Goal: Check status: Check status

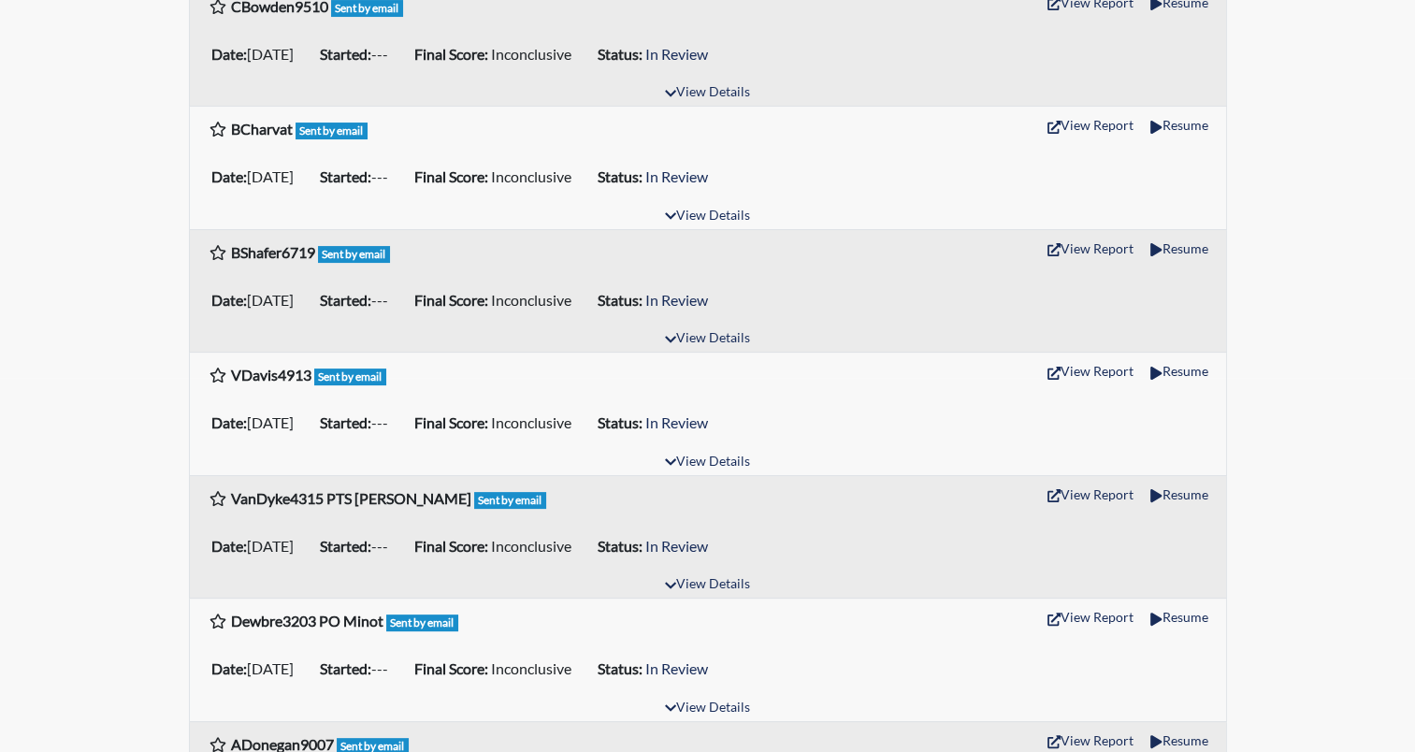
scroll to position [281, 0]
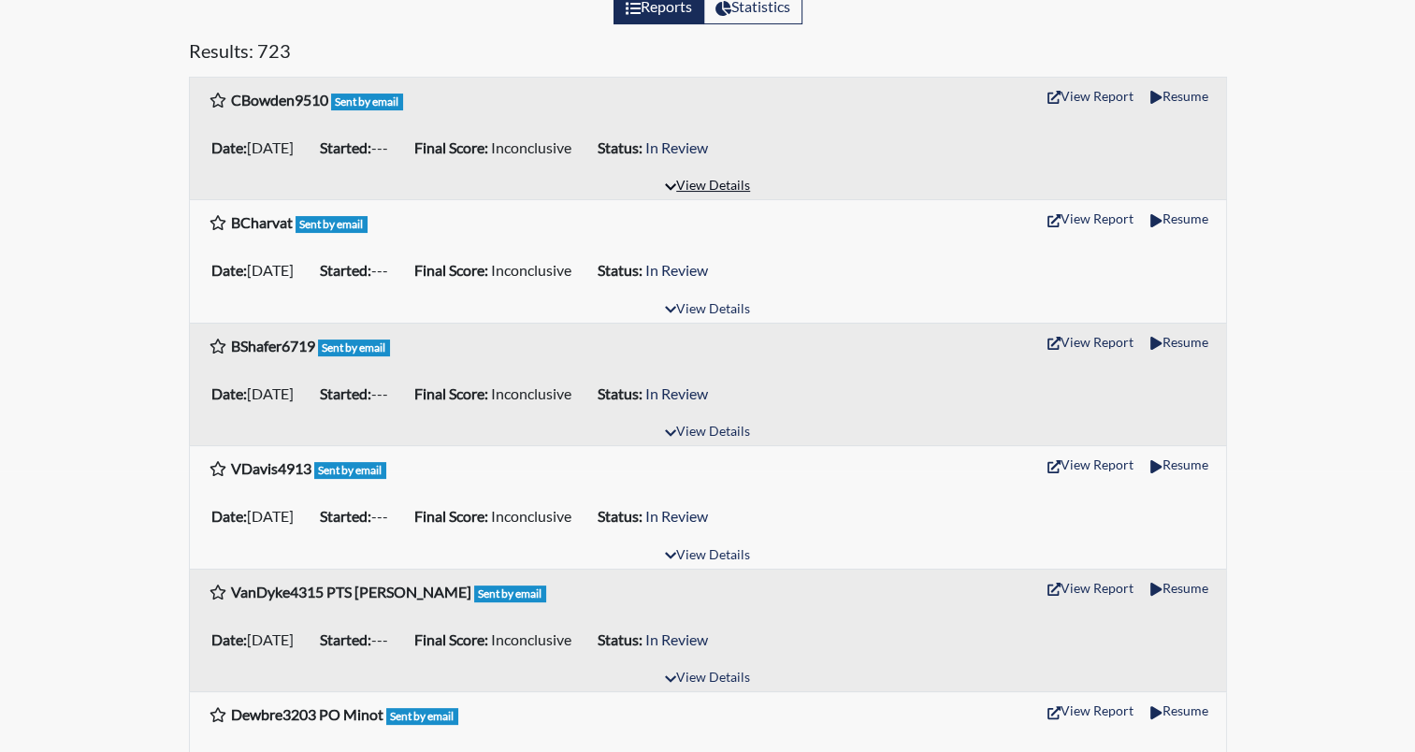
click at [729, 187] on button "View Details" at bounding box center [708, 186] width 102 height 25
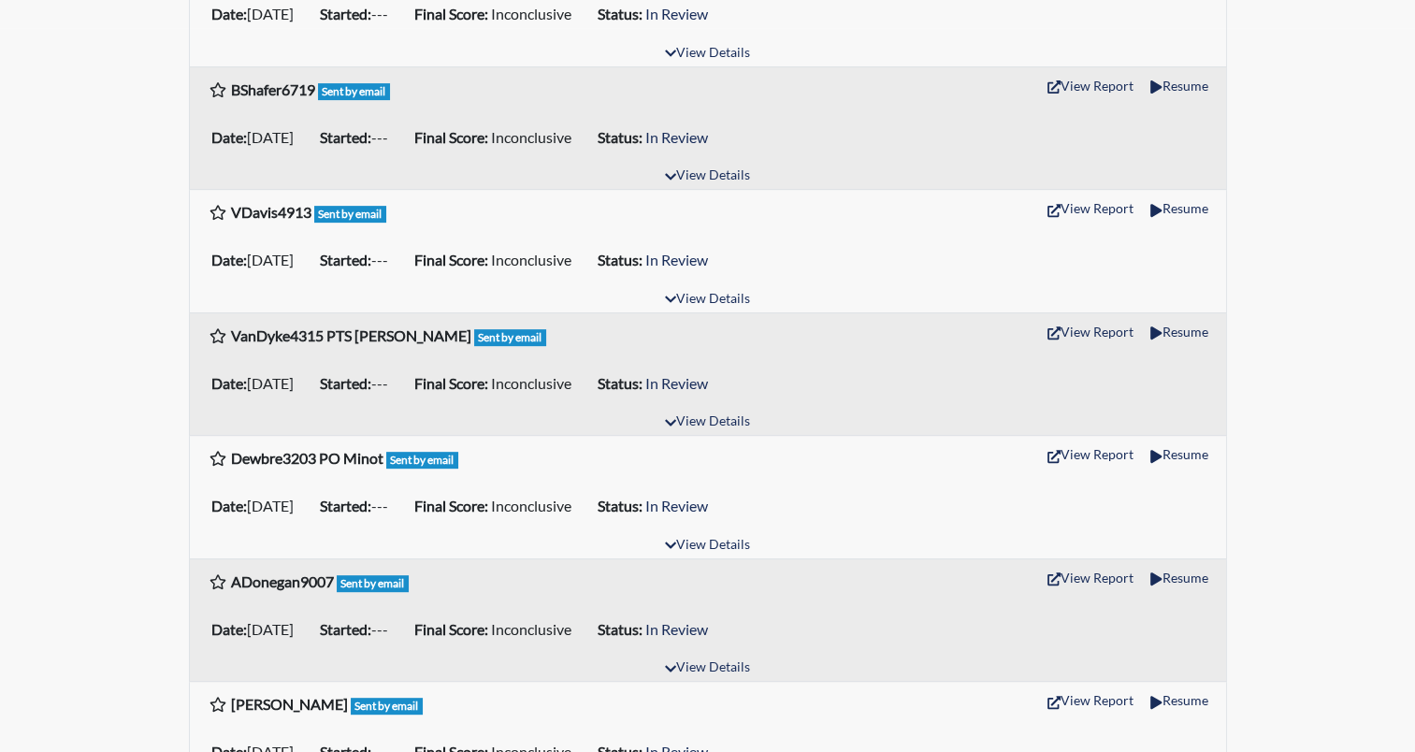
scroll to position [748, 0]
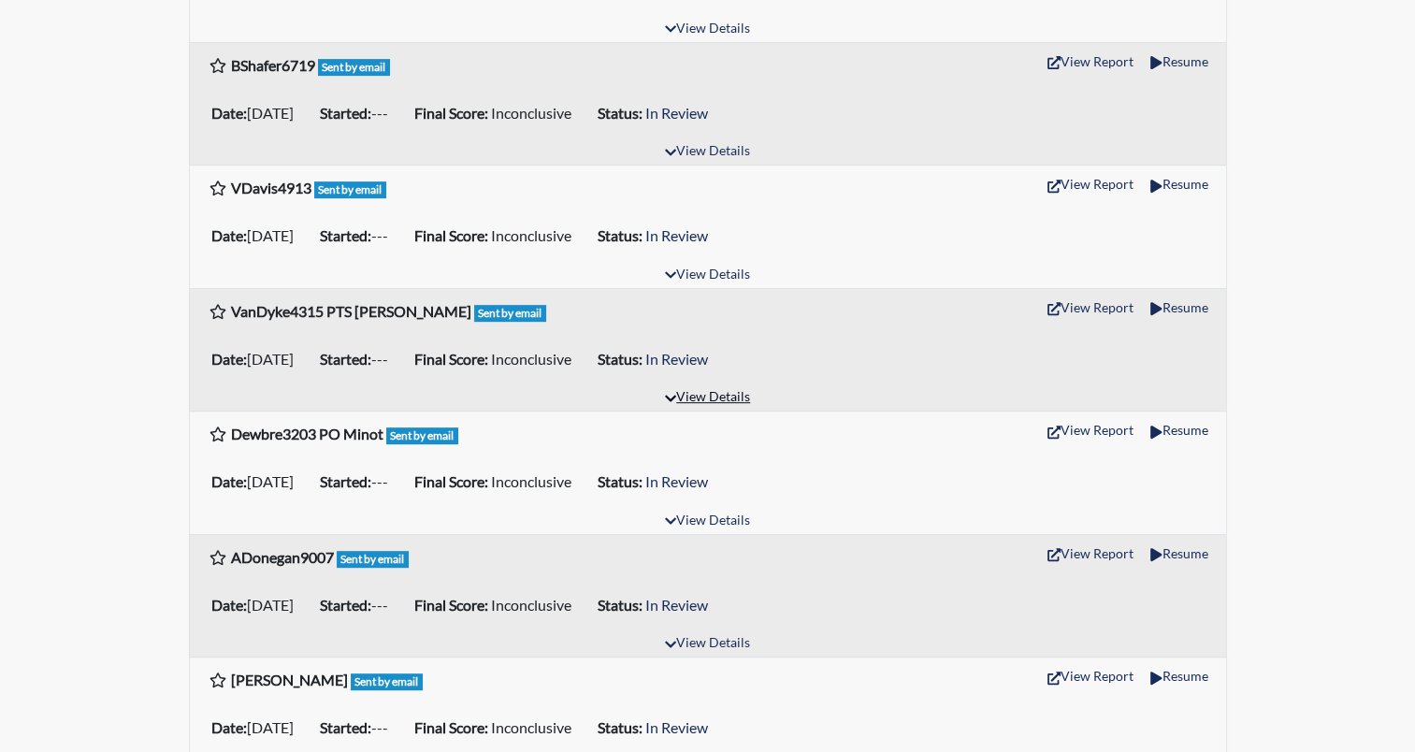
click at [677, 390] on button "View Details" at bounding box center [708, 397] width 102 height 25
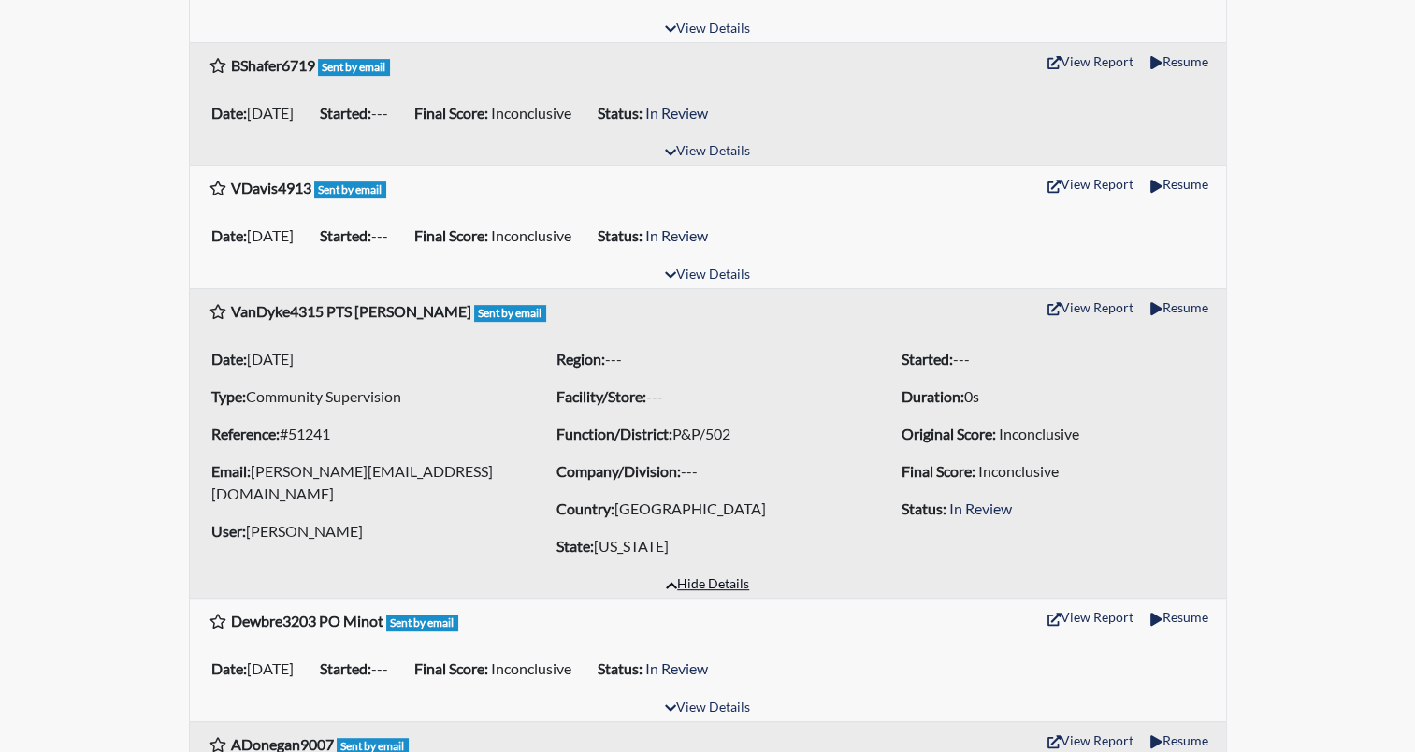
click at [688, 584] on button "Hide Details" at bounding box center [708, 585] width 100 height 25
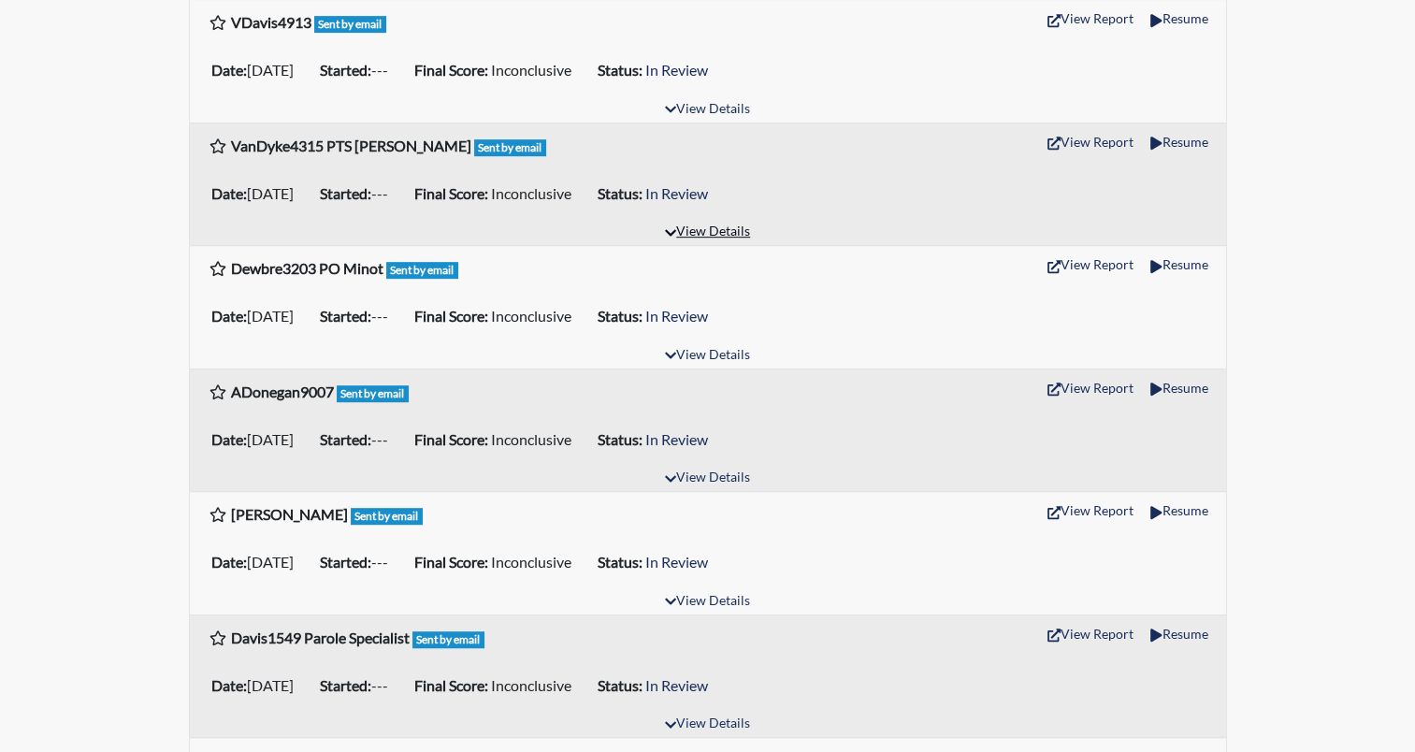
scroll to position [936, 0]
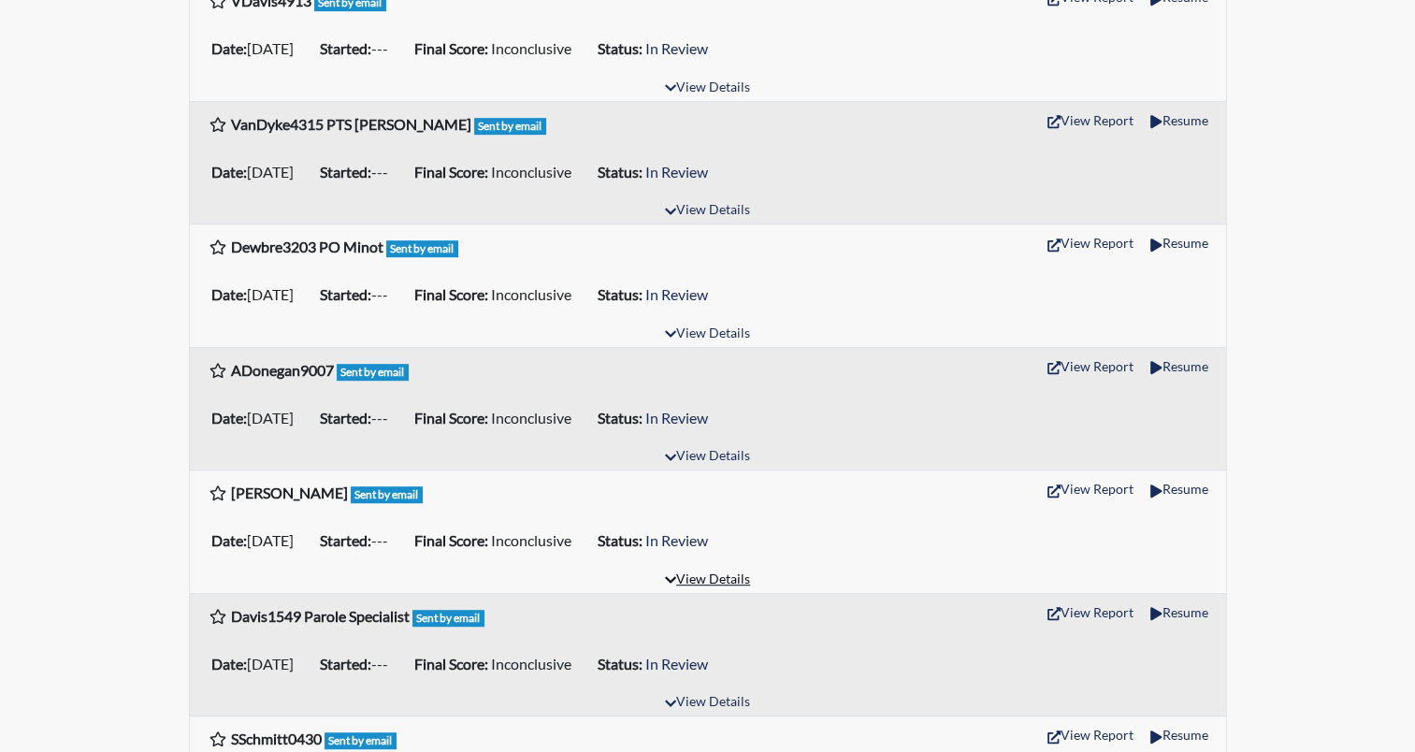
click at [694, 575] on button "View Details" at bounding box center [708, 580] width 102 height 25
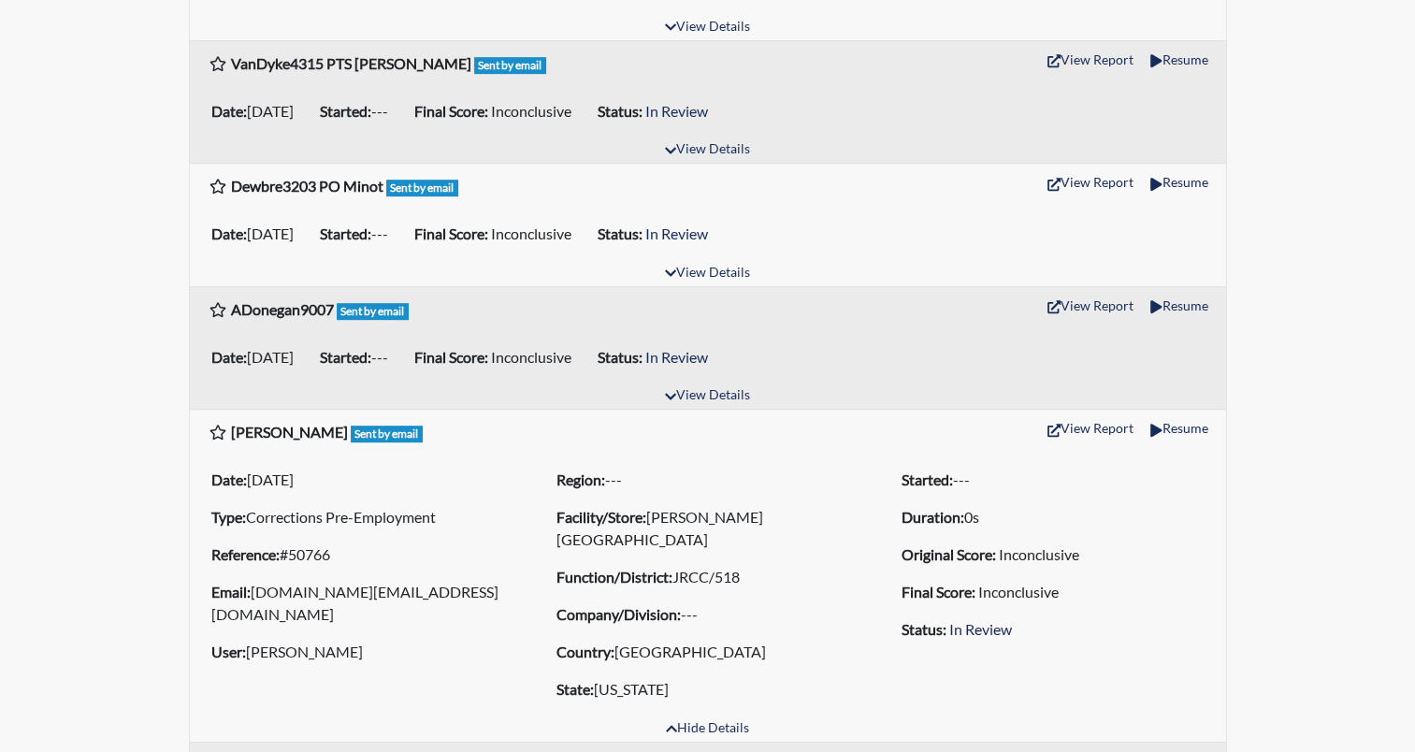
scroll to position [1029, 0]
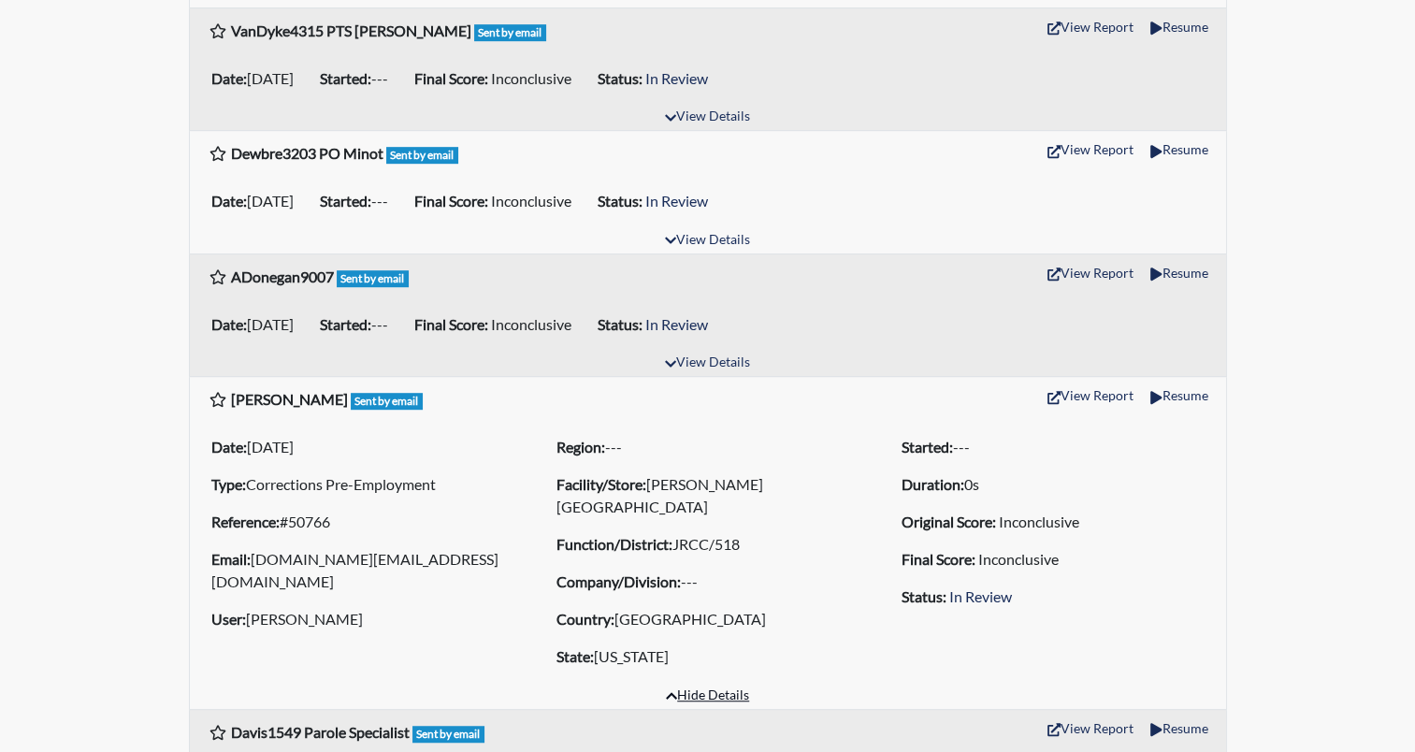
click at [693, 694] on button "Hide Details" at bounding box center [708, 696] width 100 height 25
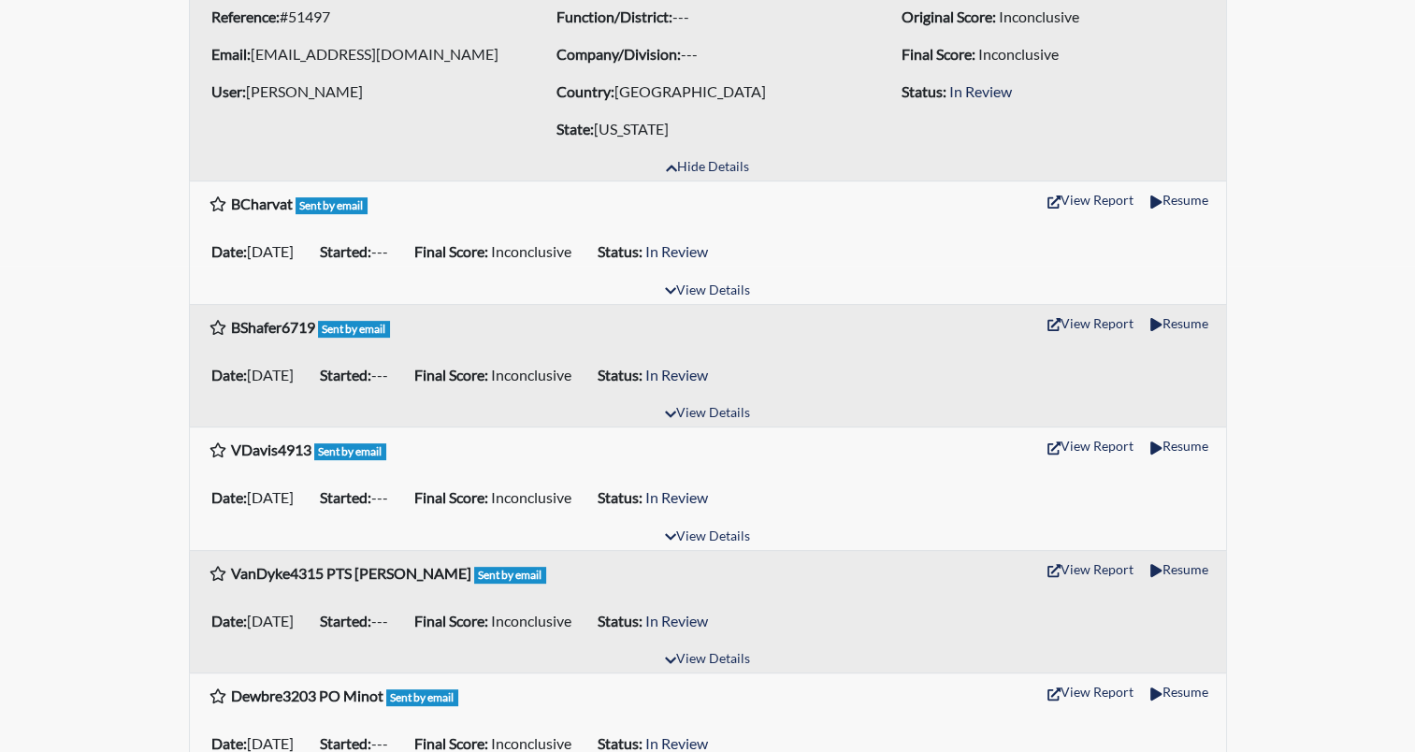
scroll to position [374, 0]
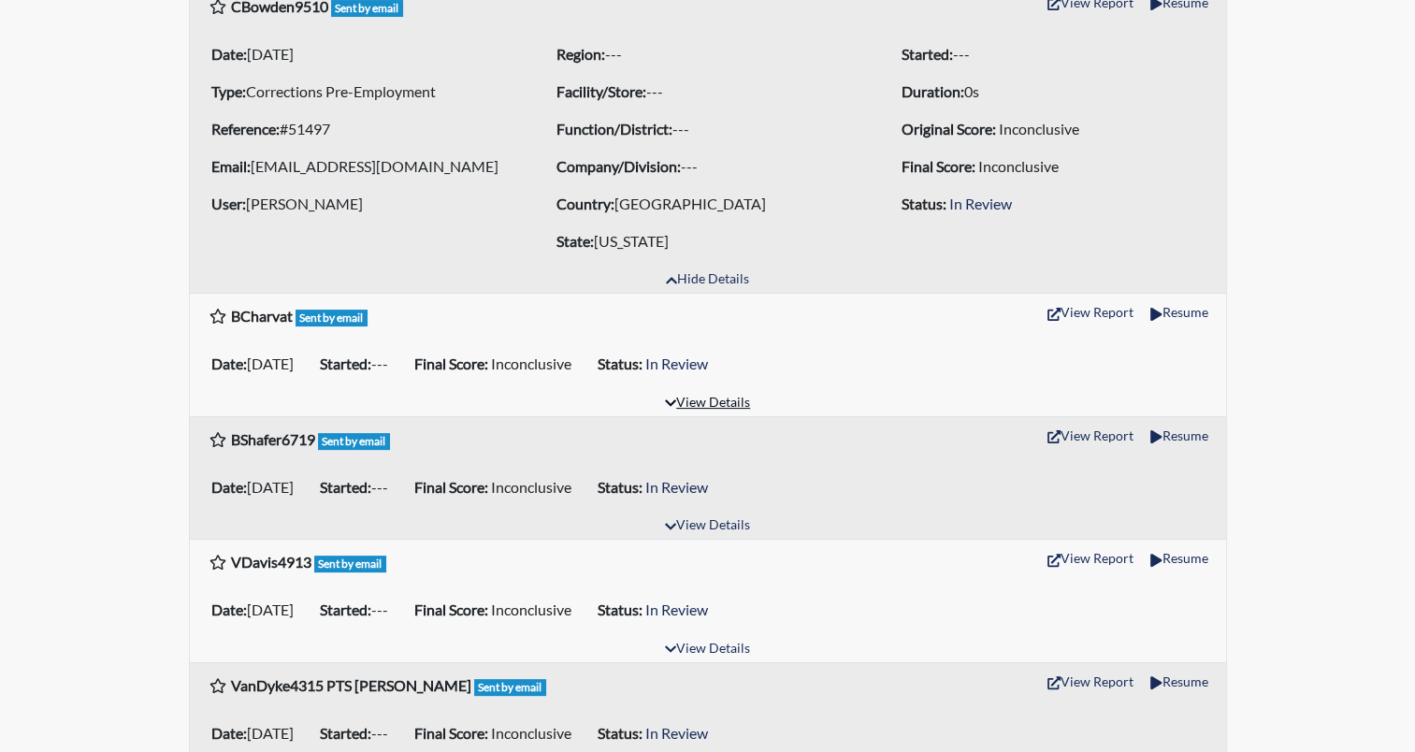
click at [718, 400] on button "View Details" at bounding box center [708, 403] width 102 height 25
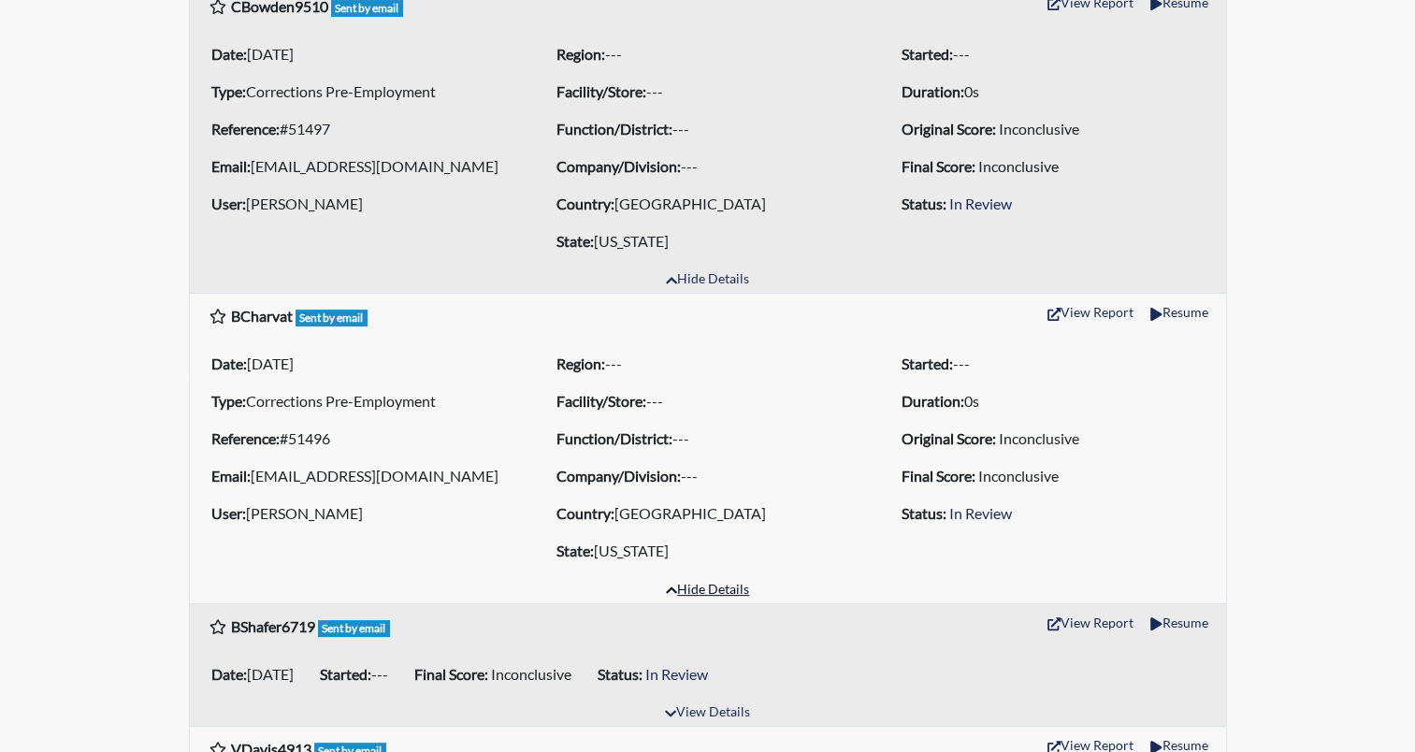
click at [711, 588] on button "Hide Details" at bounding box center [708, 590] width 100 height 25
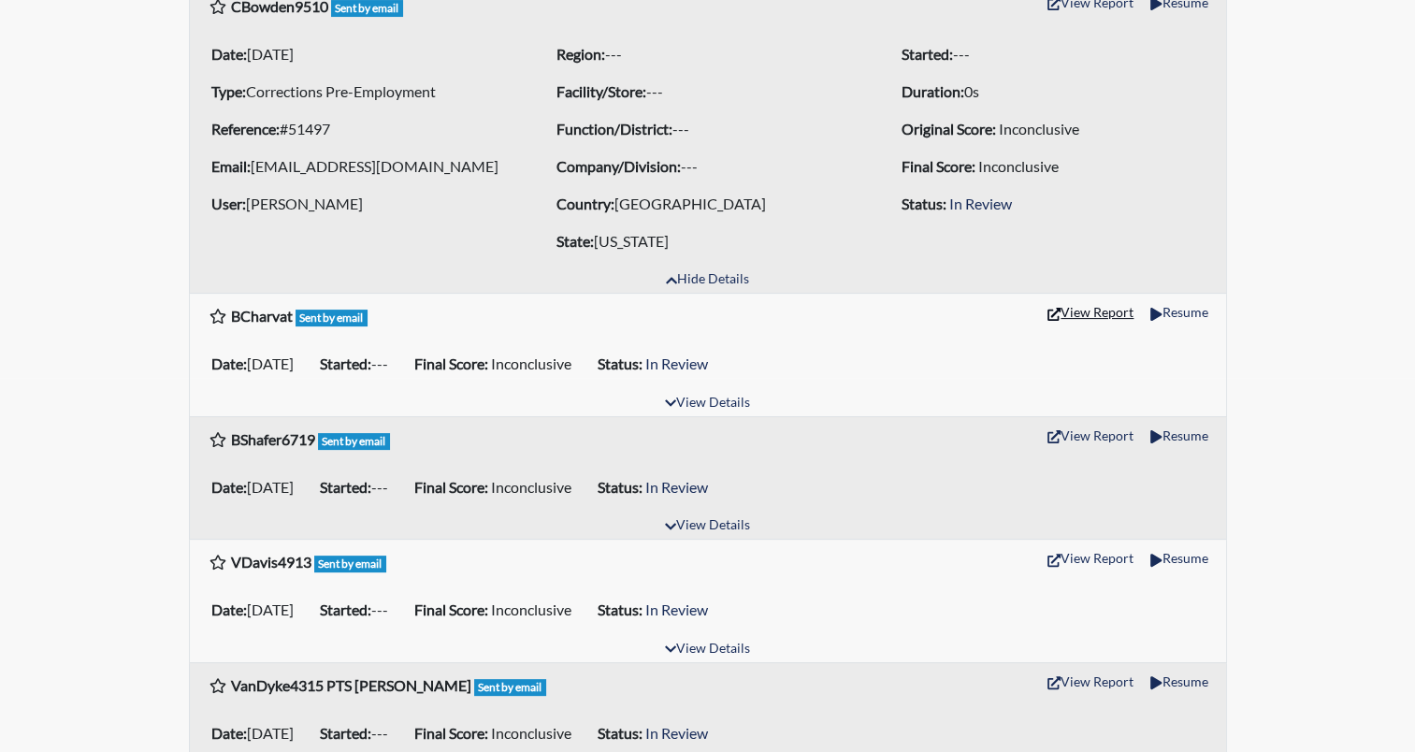
click at [1093, 310] on button "View Report" at bounding box center [1090, 311] width 103 height 29
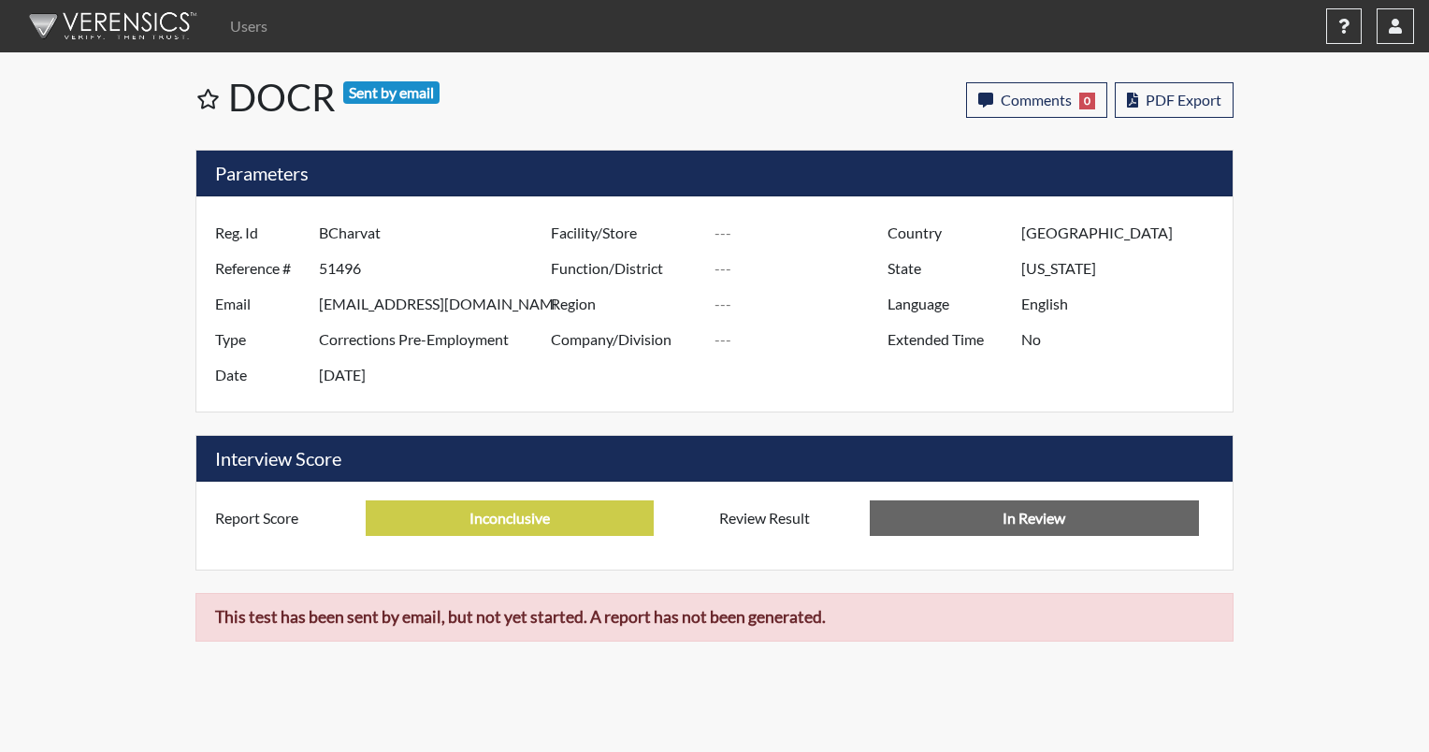
click at [138, 22] on img at bounding box center [109, 26] width 215 height 56
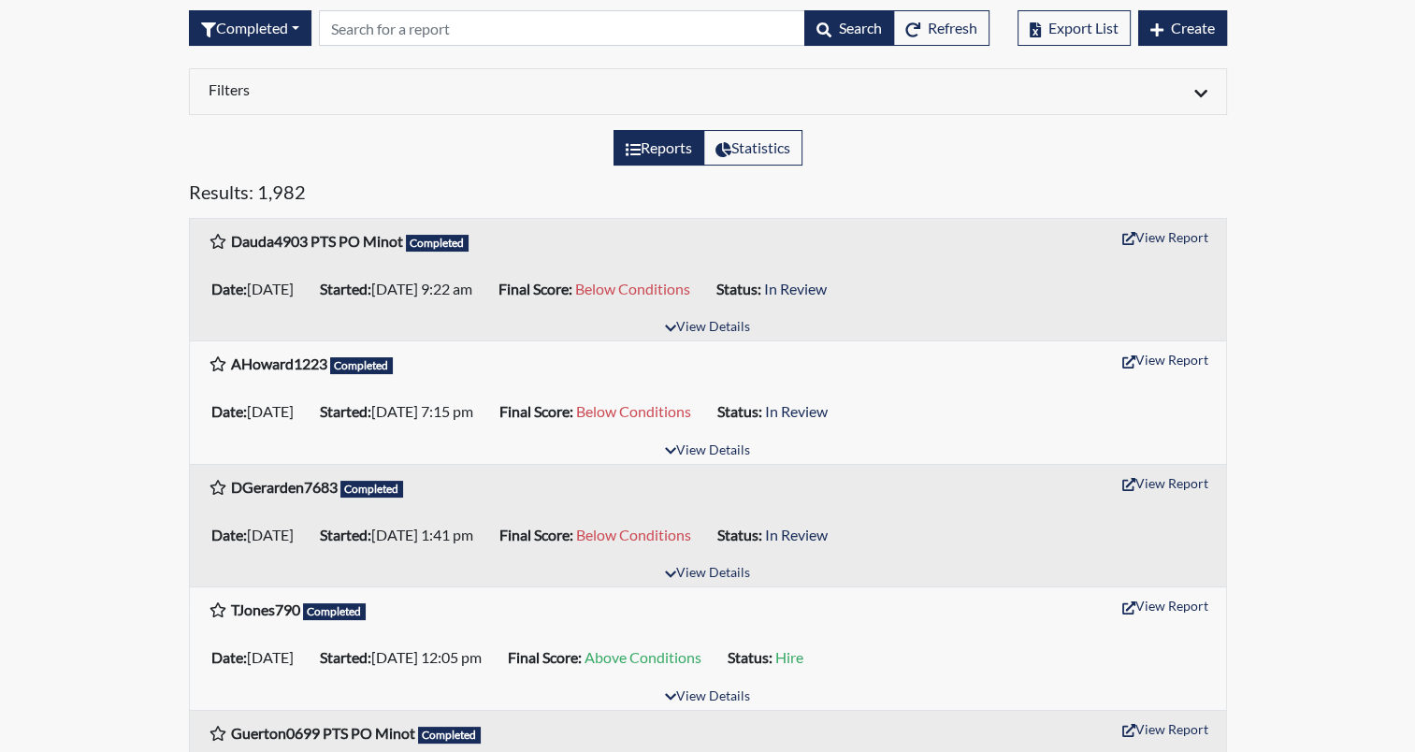
scroll to position [187, 0]
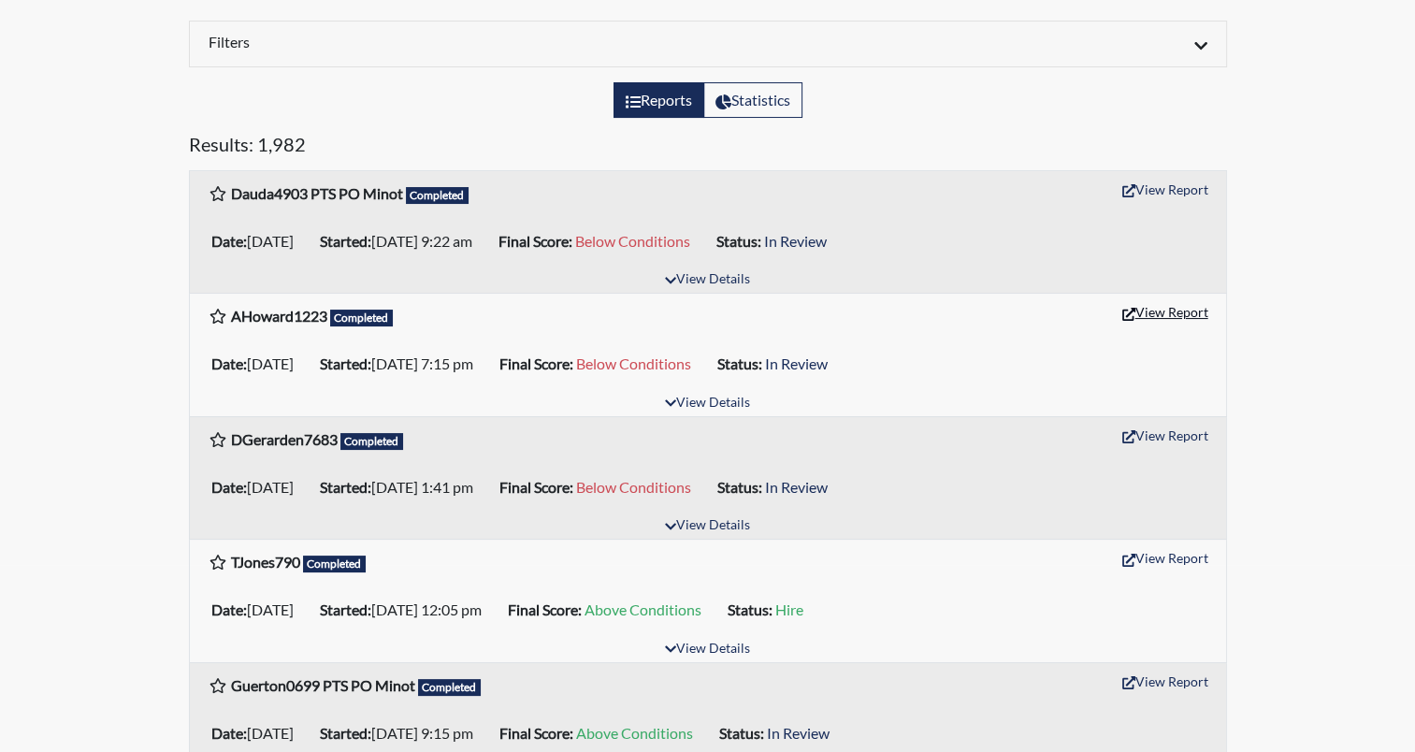
click at [1168, 315] on button "View Report" at bounding box center [1165, 311] width 103 height 29
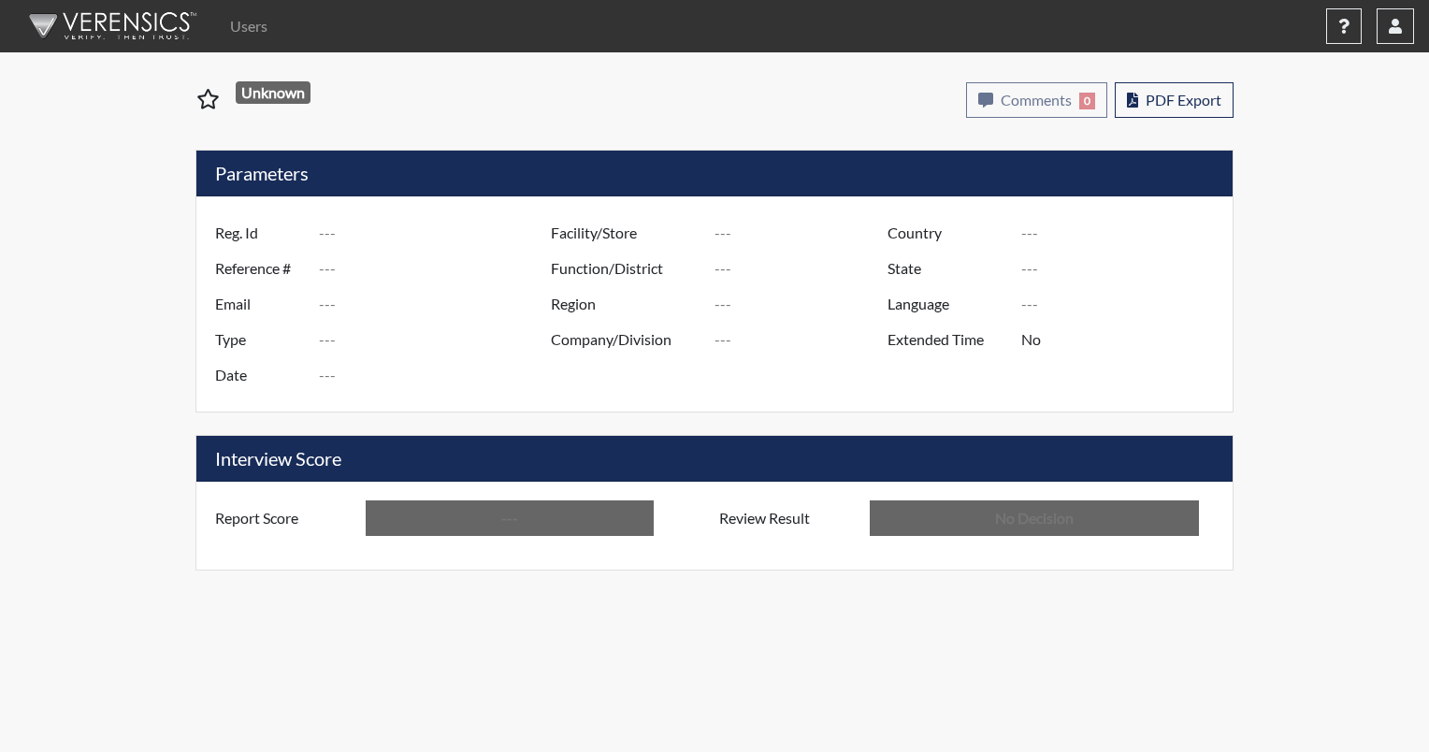
type input "AHoward1223"
type input "51495"
type input "howardamy13@gmail.com"
type input "Corrections Pre-Employment"
type input "[DATE]"
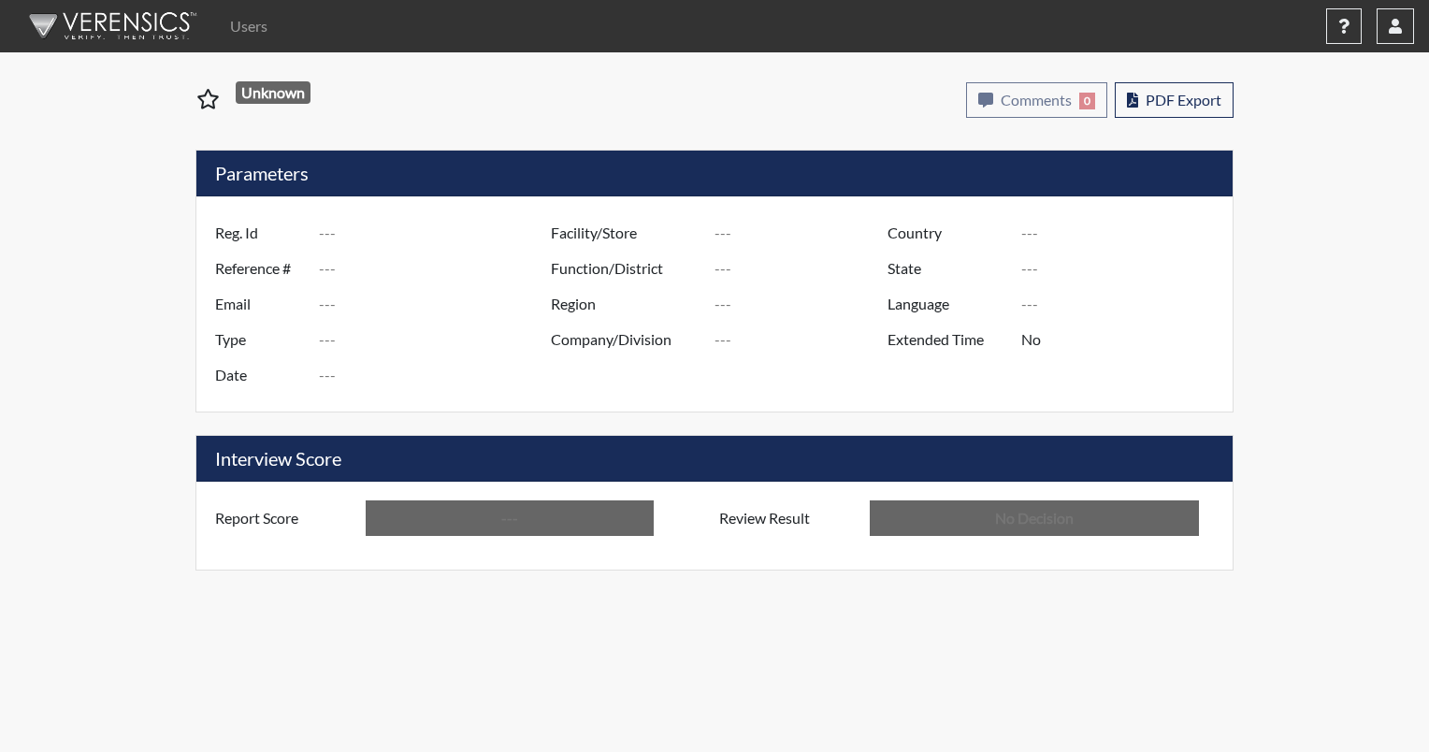
type input "[GEOGRAPHIC_DATA]"
type input "[US_STATE]"
type input "English"
type input "Below Conditions"
type input "In Review"
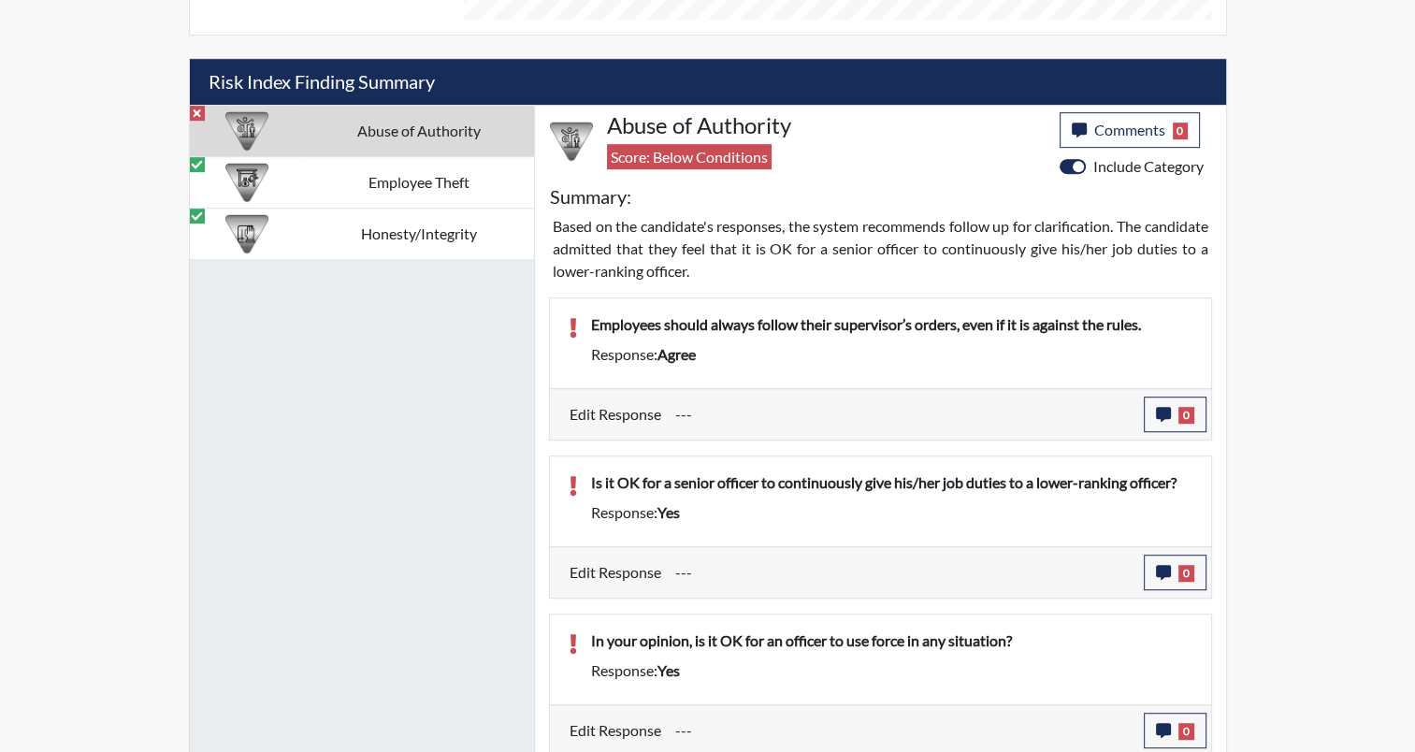
scroll to position [1029, 0]
click at [334, 602] on div "Abuse of Authority Employee Theft Honesty/Integrity" at bounding box center [362, 431] width 345 height 652
click at [341, 591] on div "Abuse of Authority Employee Theft Honesty/Integrity" at bounding box center [362, 431] width 345 height 652
click at [447, 525] on div "Abuse of Authority Employee Theft Honesty/Integrity" at bounding box center [362, 431] width 345 height 652
click at [402, 507] on div "Abuse of Authority Employee Theft Honesty/Integrity" at bounding box center [362, 431] width 345 height 652
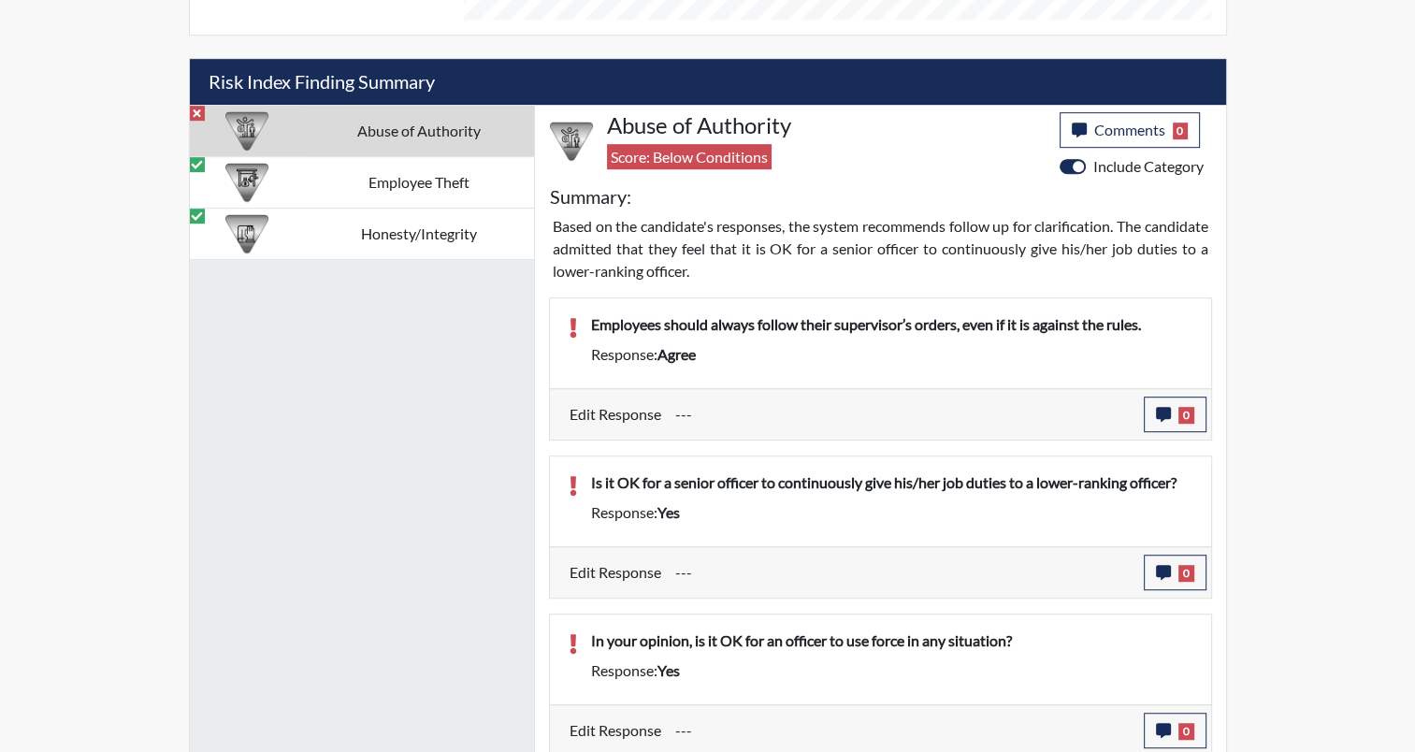
click at [359, 460] on div "Abuse of Authority Employee Theft Honesty/Integrity" at bounding box center [362, 431] width 345 height 652
